Goal: Ask a question

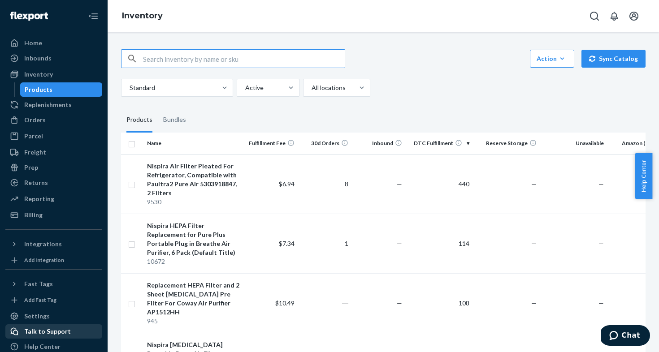
click at [73, 329] on div "Talk to Support" at bounding box center [53, 332] width 95 height 13
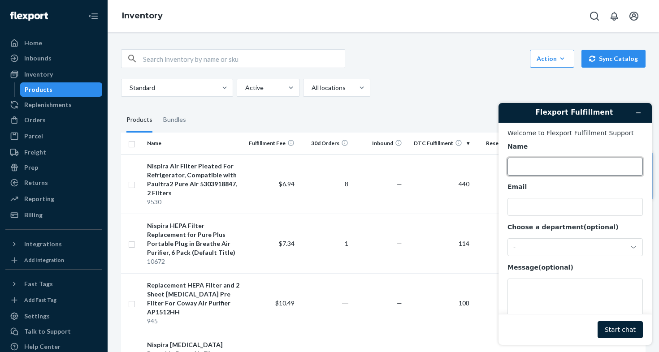
click at [557, 167] on input "Name" at bounding box center [575, 167] width 135 height 18
type input "cliff"
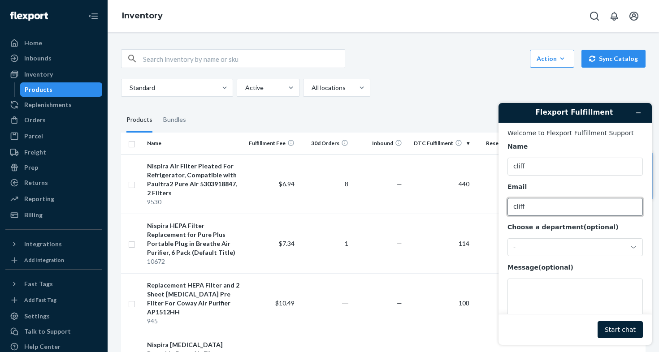
click at [565, 204] on input "cliff" at bounding box center [575, 207] width 135 height 18
type input "[EMAIL_ADDRESS][DOMAIN_NAME]"
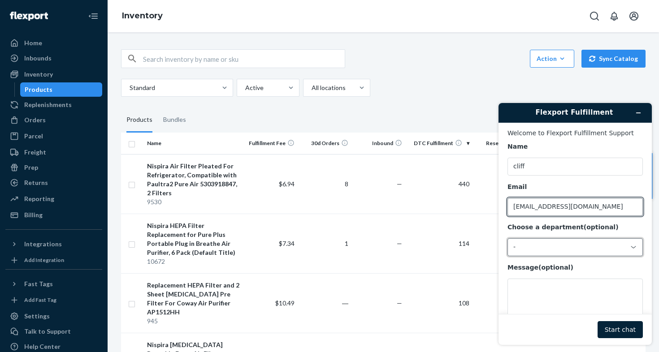
click at [604, 242] on div "-" at bounding box center [575, 248] width 135 height 18
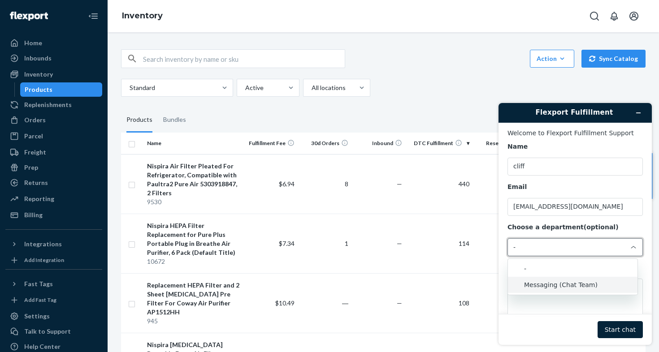
click at [578, 284] on li "Messaging (Chat Team)" at bounding box center [573, 285] width 130 height 16
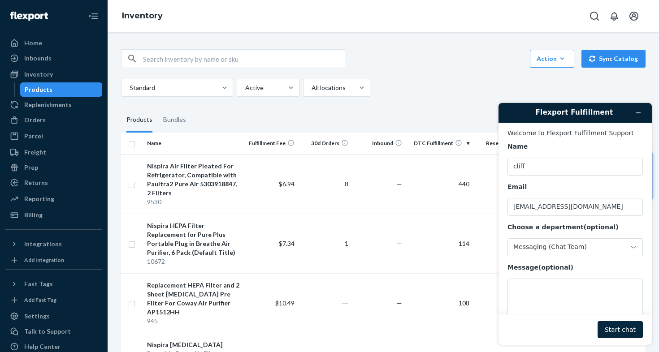
click at [615, 327] on button "Start chat" at bounding box center [620, 330] width 45 height 17
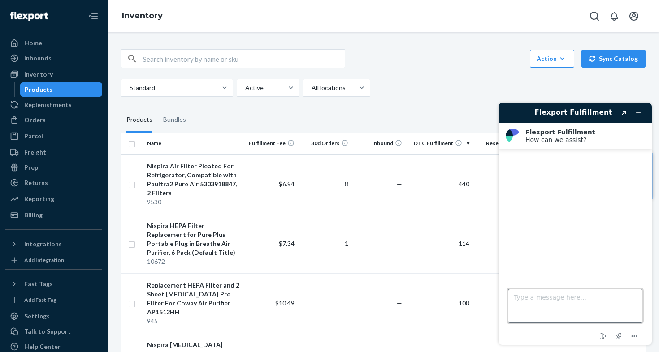
click at [526, 303] on textarea "Type a message here..." at bounding box center [575, 306] width 135 height 34
type textarea "I"
type textarea "I tried to"
